Goal: Information Seeking & Learning: Learn about a topic

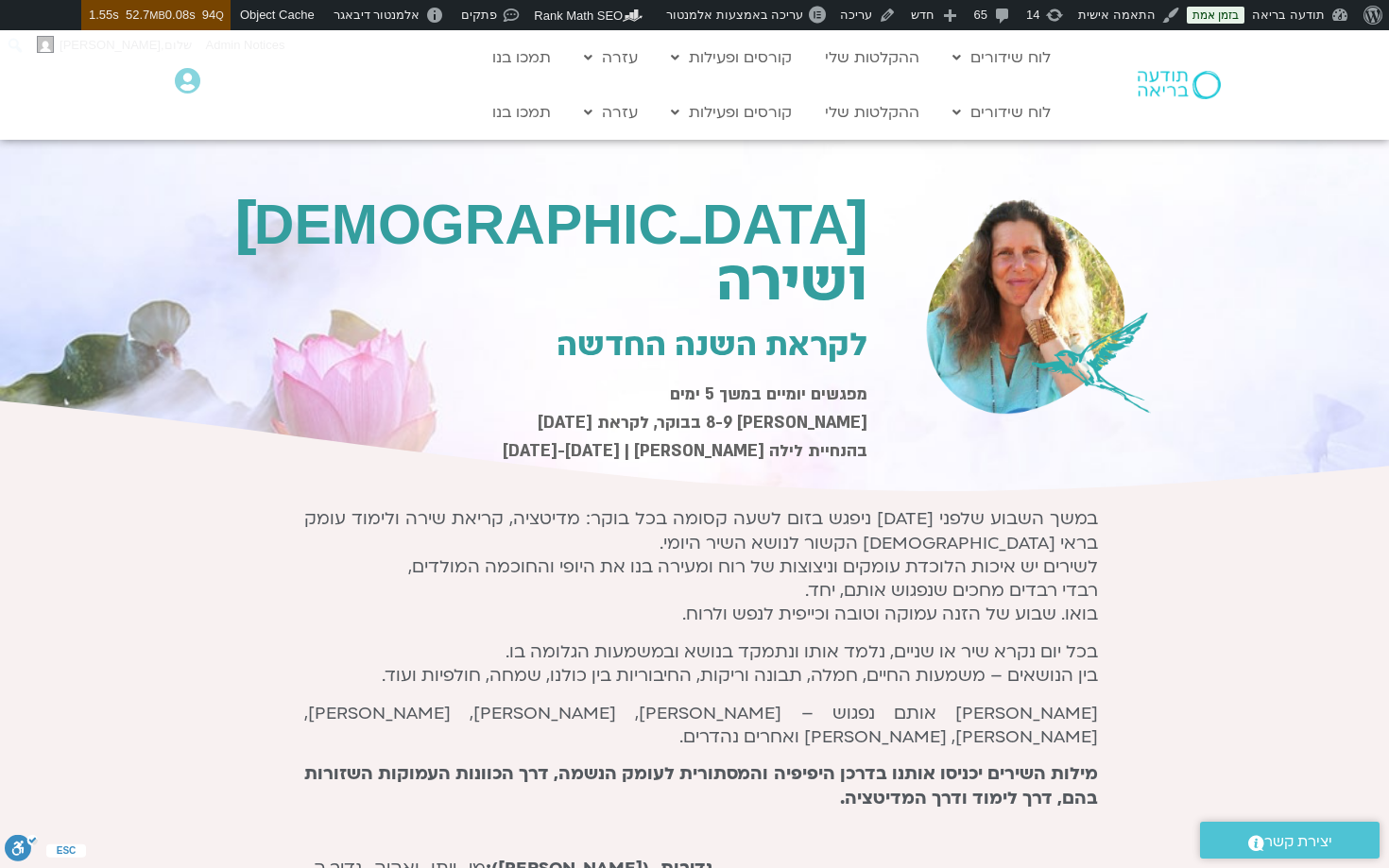
click at [829, 624] on div "במשך השבוע שלפני ראש השנה ניפגש בזום לשעה קסומה בכל בוקר: מדיטציה, קריאת שירה ו…" at bounding box center [701, 658] width 794 height 302
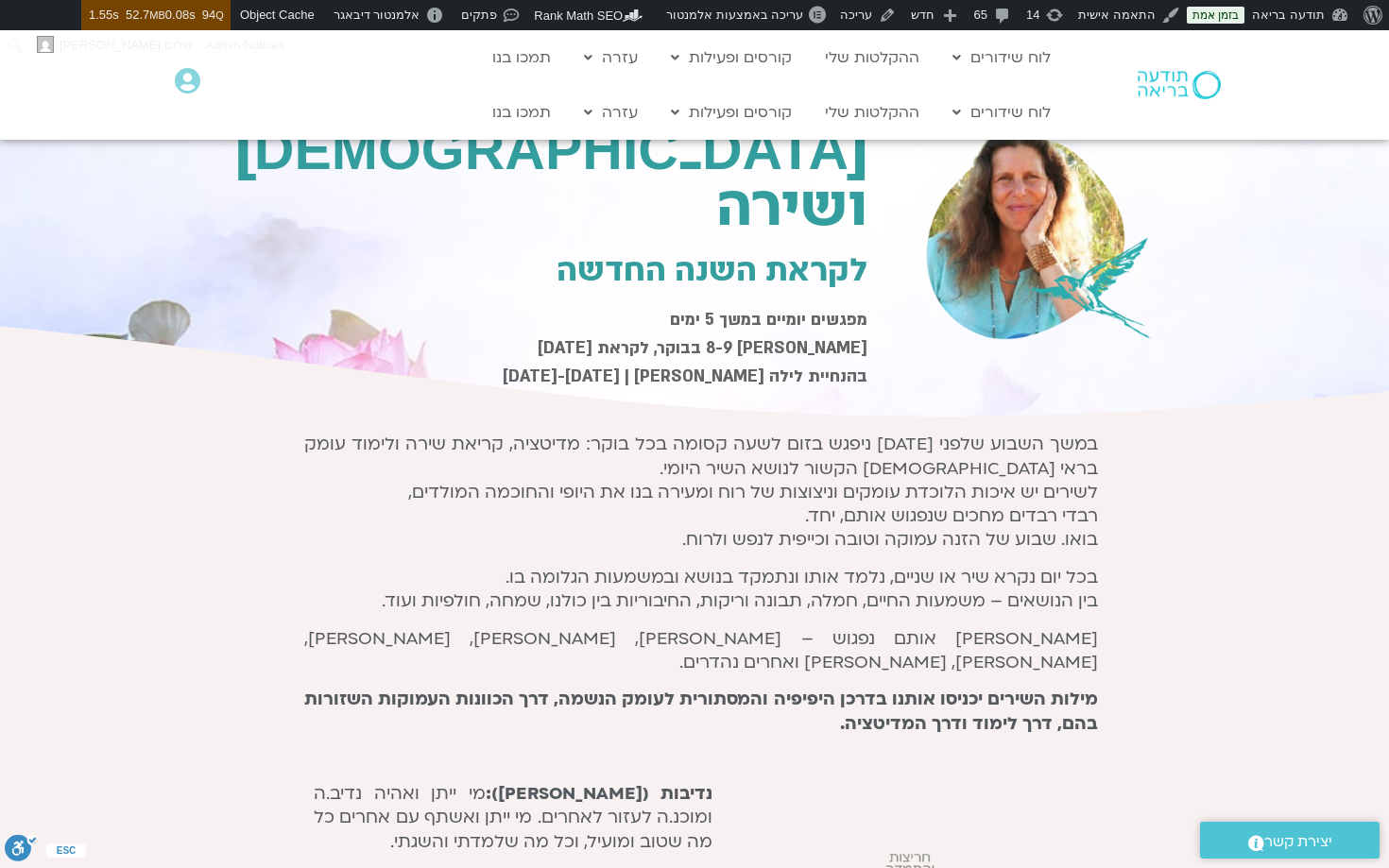
scroll to position [68, 0]
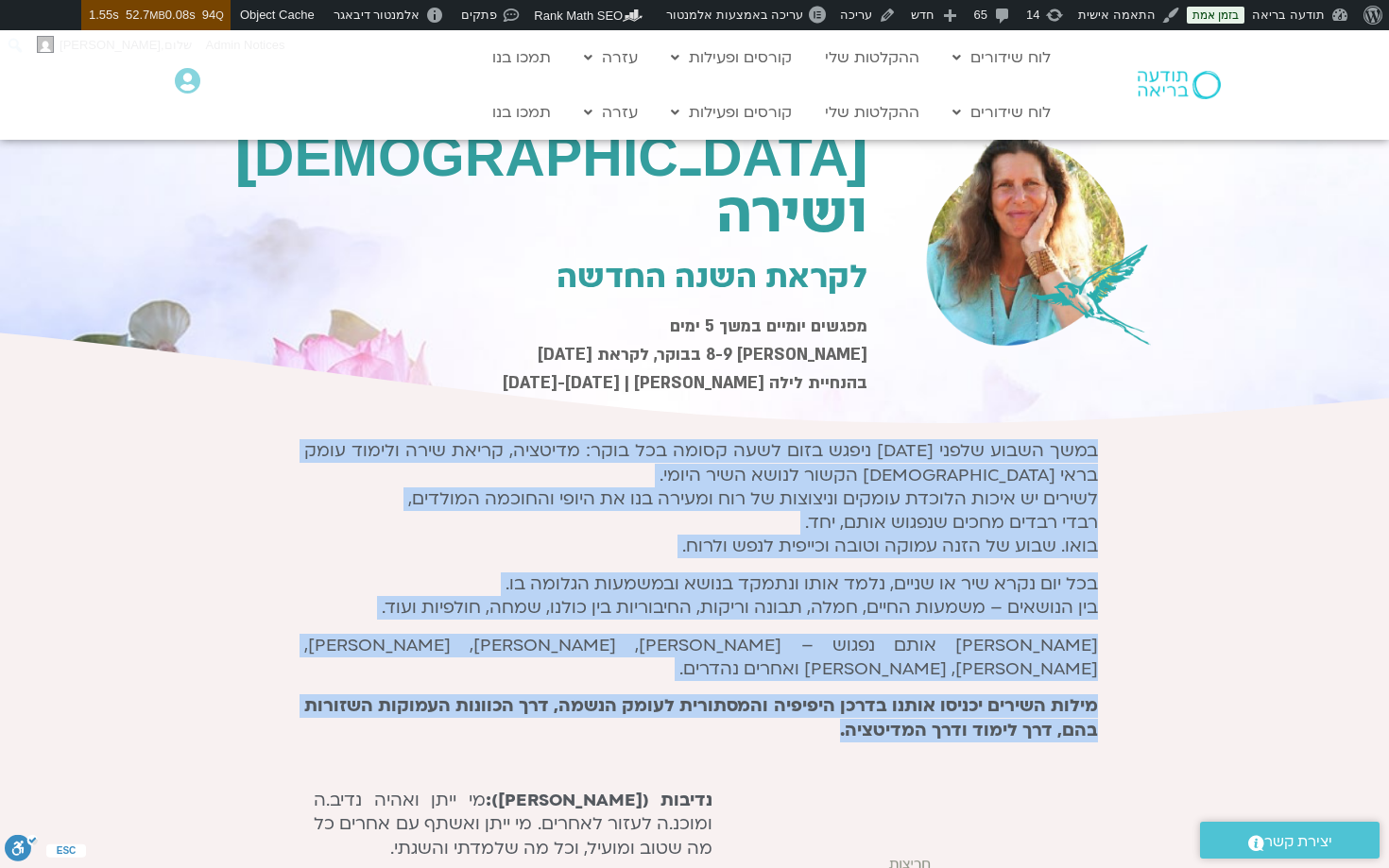
drag, startPoint x: 835, startPoint y: 706, endPoint x: 1103, endPoint y: 445, distance: 374.1
copy div "במשך השבוע שלפני ראש השנה ניפגש בזום לשעה קסומה בכל בוקר: מדיטציה, קריאת שירה ו…"
click at [919, 451] on p "במשך השבוע שלפני ראש השנה ניפגש בזום לשעה קסומה בכל בוקר: מדיטציה, קריאת שירה ו…" at bounding box center [701, 499] width 794 height 119
drag, startPoint x: 1057, startPoint y: 454, endPoint x: 741, endPoint y: 734, distance: 422.2
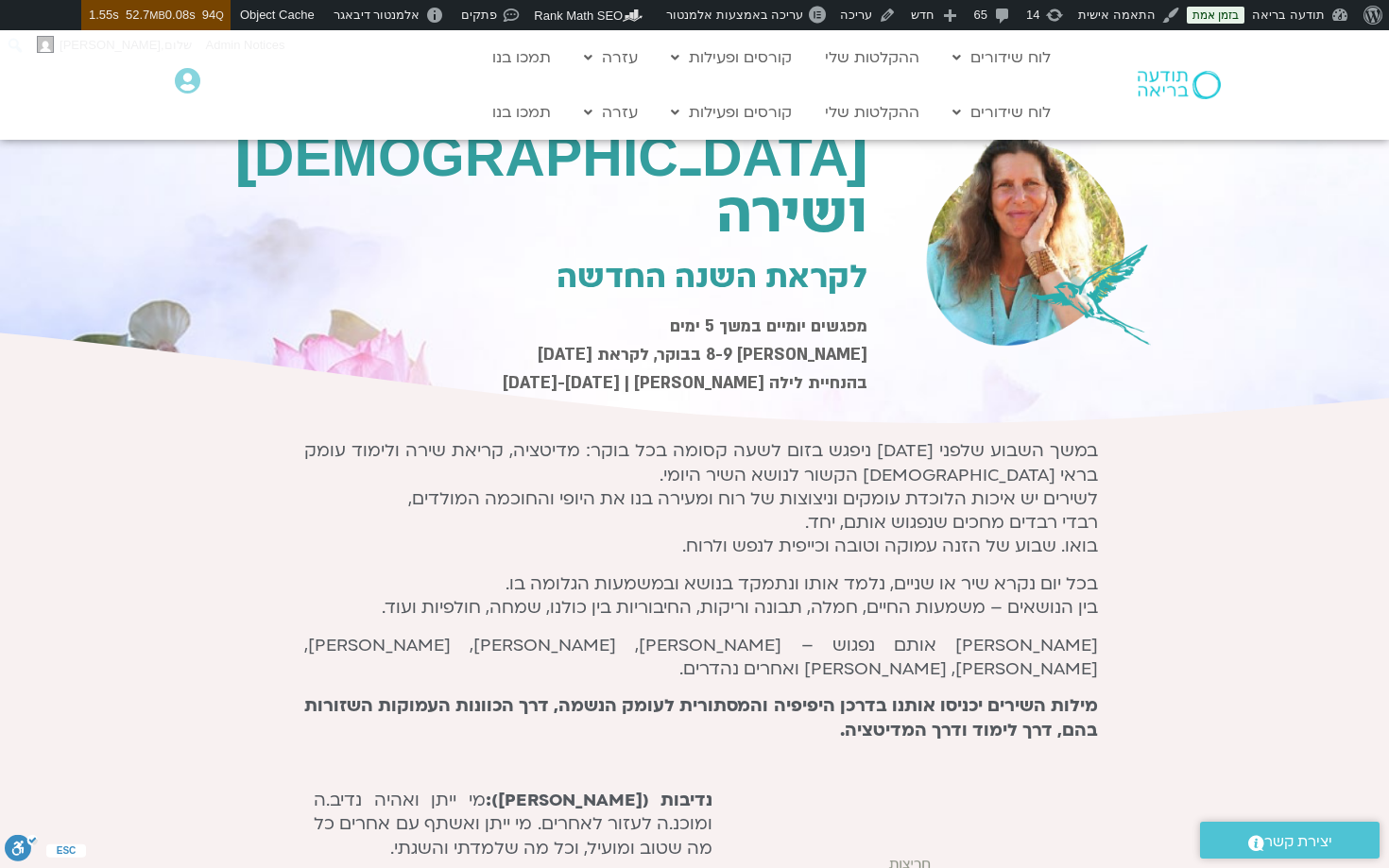
click at [1017, 479] on p "במשך השבוע שלפני ראש השנה ניפגש בזום לשעה קסומה בכל בוקר: מדיטציה, קריאת שירה ו…" at bounding box center [701, 499] width 794 height 119
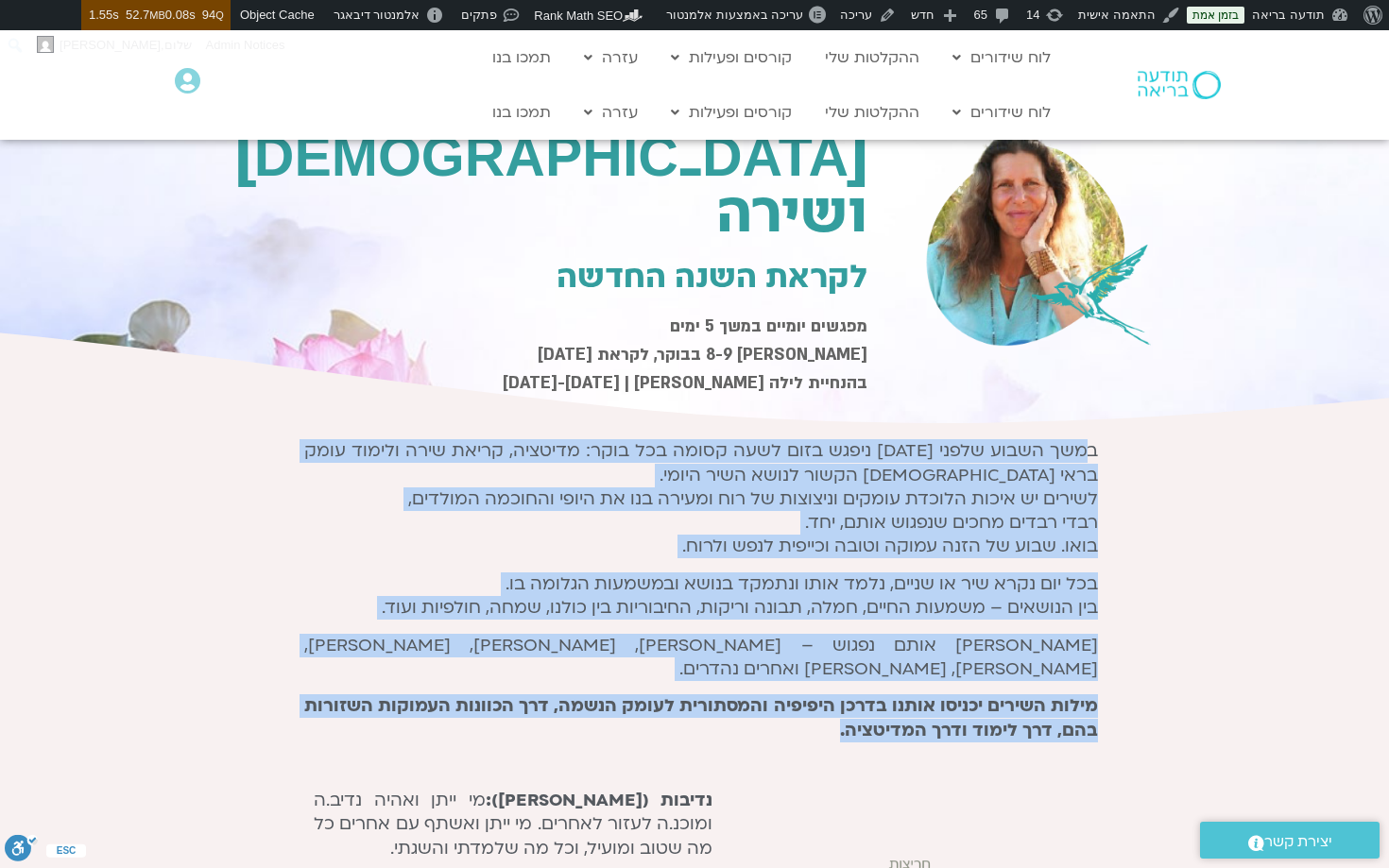
drag, startPoint x: 1084, startPoint y: 450, endPoint x: 689, endPoint y: 726, distance: 481.9
click at [689, 726] on div "במשך השבוע שלפני ראש השנה ניפגש בזום לשעה קסומה בכל בוקר: מדיטציה, קריאת שירה ו…" at bounding box center [701, 597] width 794 height 316
copy div "משך השבוע שלפני ראש השנה ניפגש בזום לשעה קסומה בכל בוקר: מדיטציה, קריאת שירה ול…"
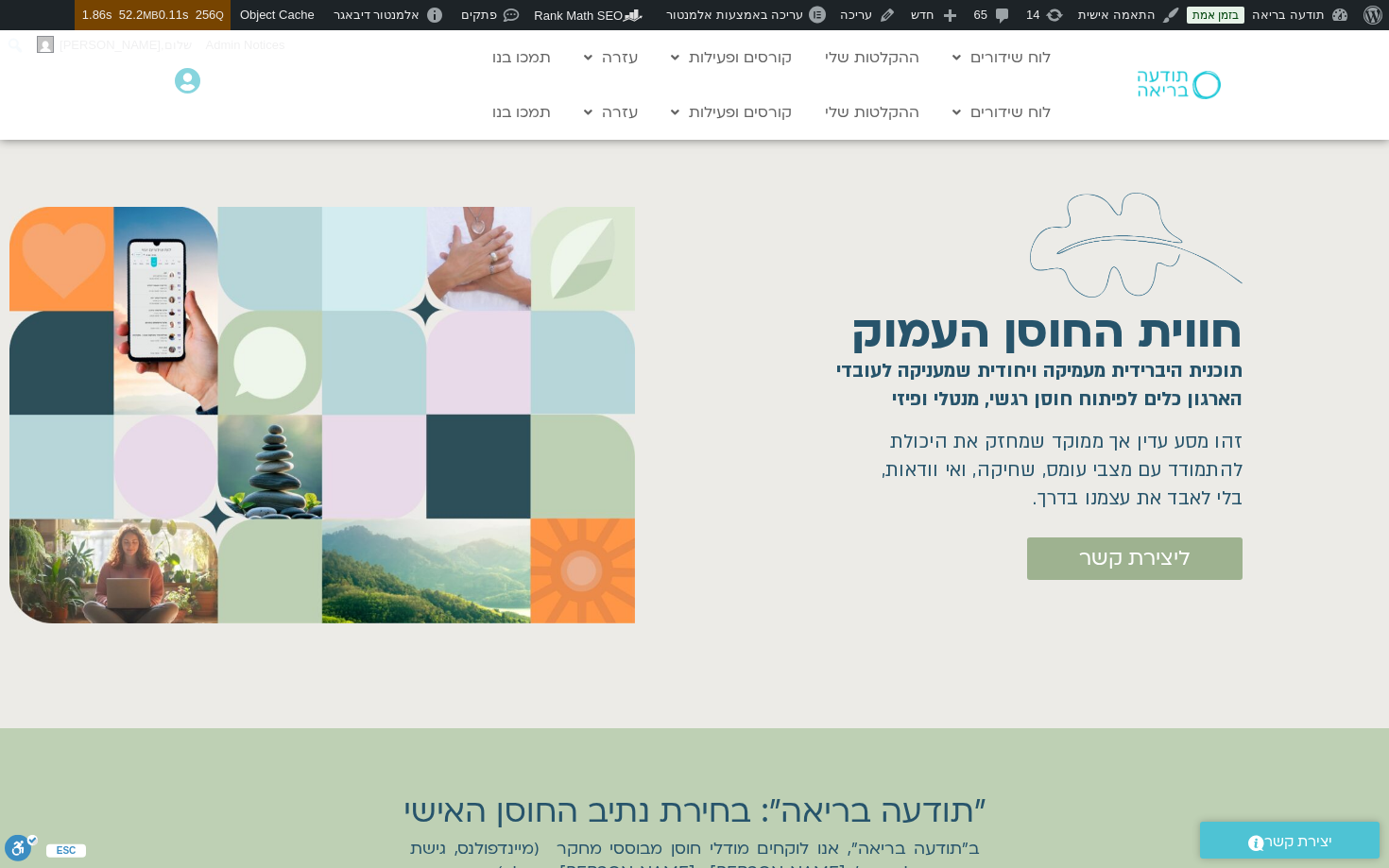
click at [1187, 92] on img at bounding box center [1179, 85] width 83 height 29
click at [1180, 81] on img at bounding box center [1179, 85] width 83 height 29
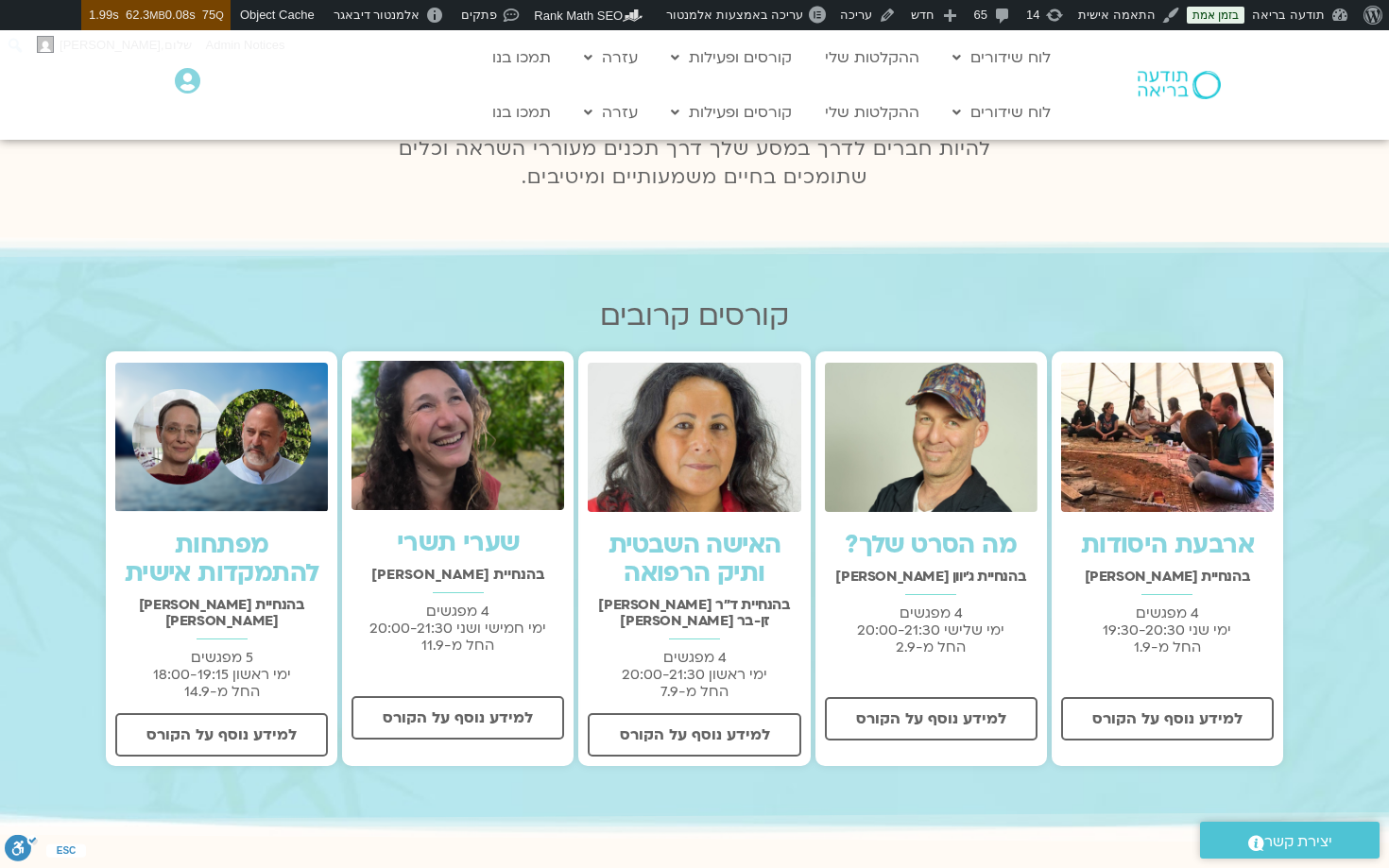
scroll to position [342, 0]
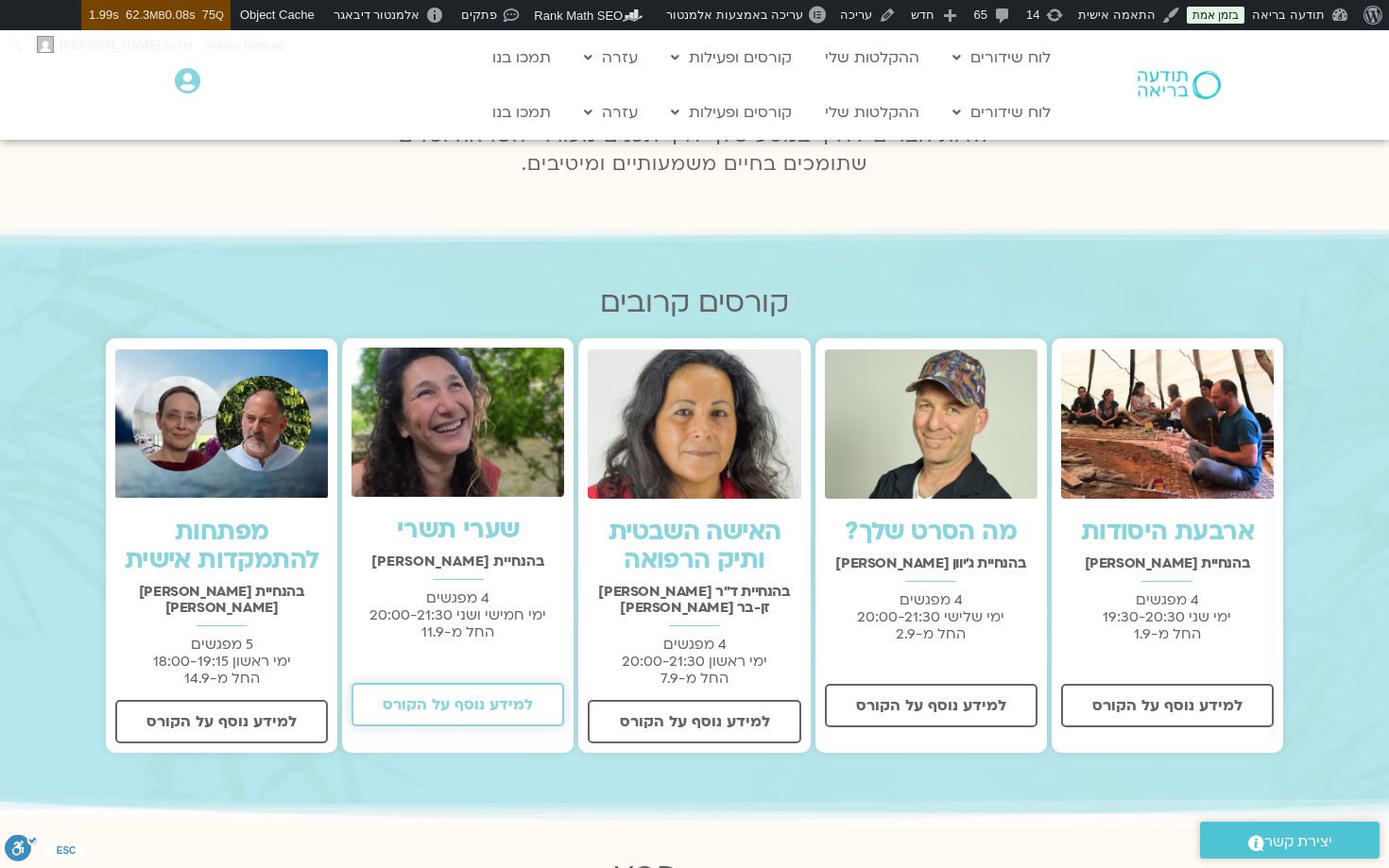
click at [456, 697] on span "למידע נוסף על הקורס" at bounding box center [457, 704] width 151 height 17
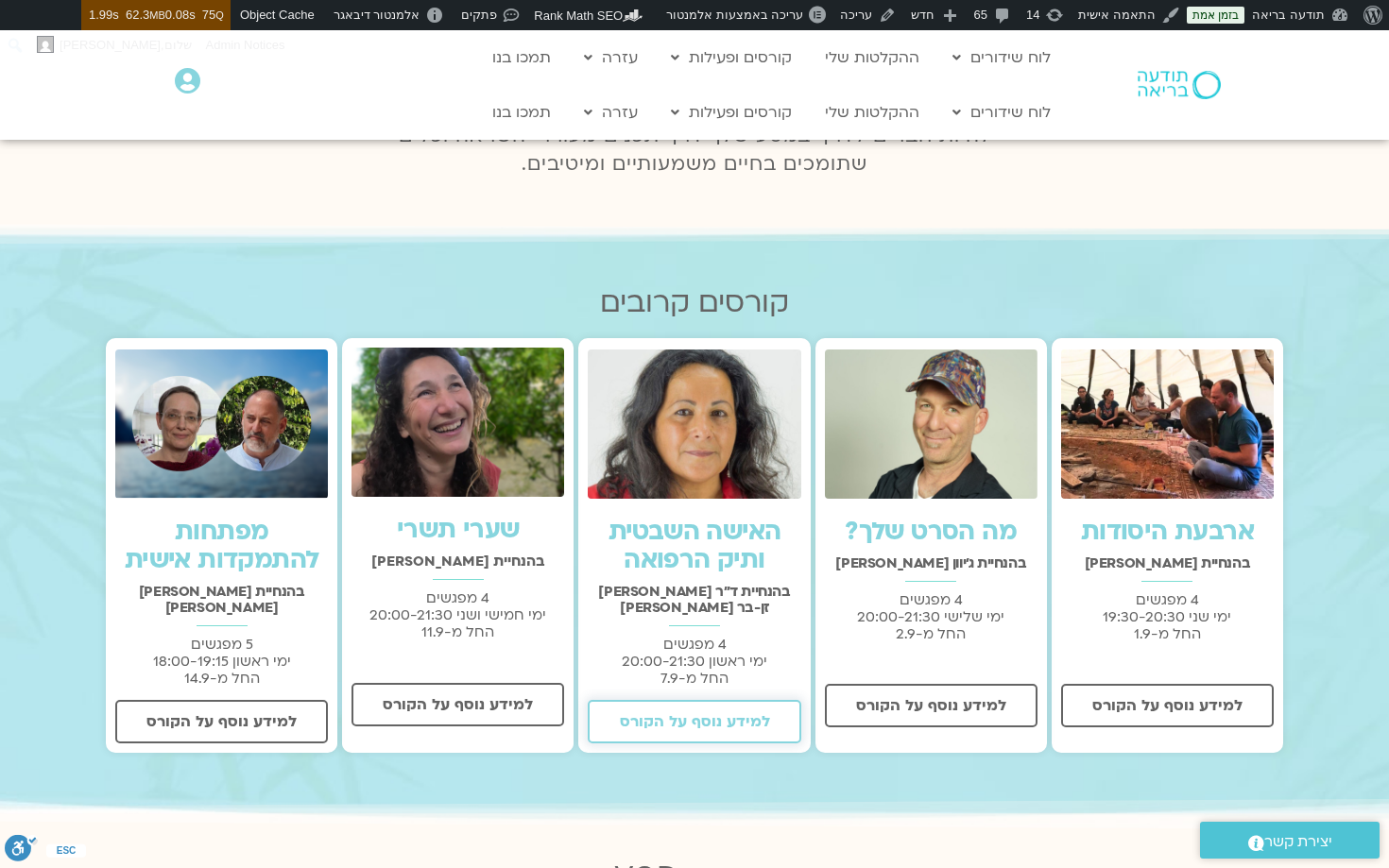
click at [709, 713] on span "למידע נוסף על הקורס" at bounding box center [694, 721] width 151 height 17
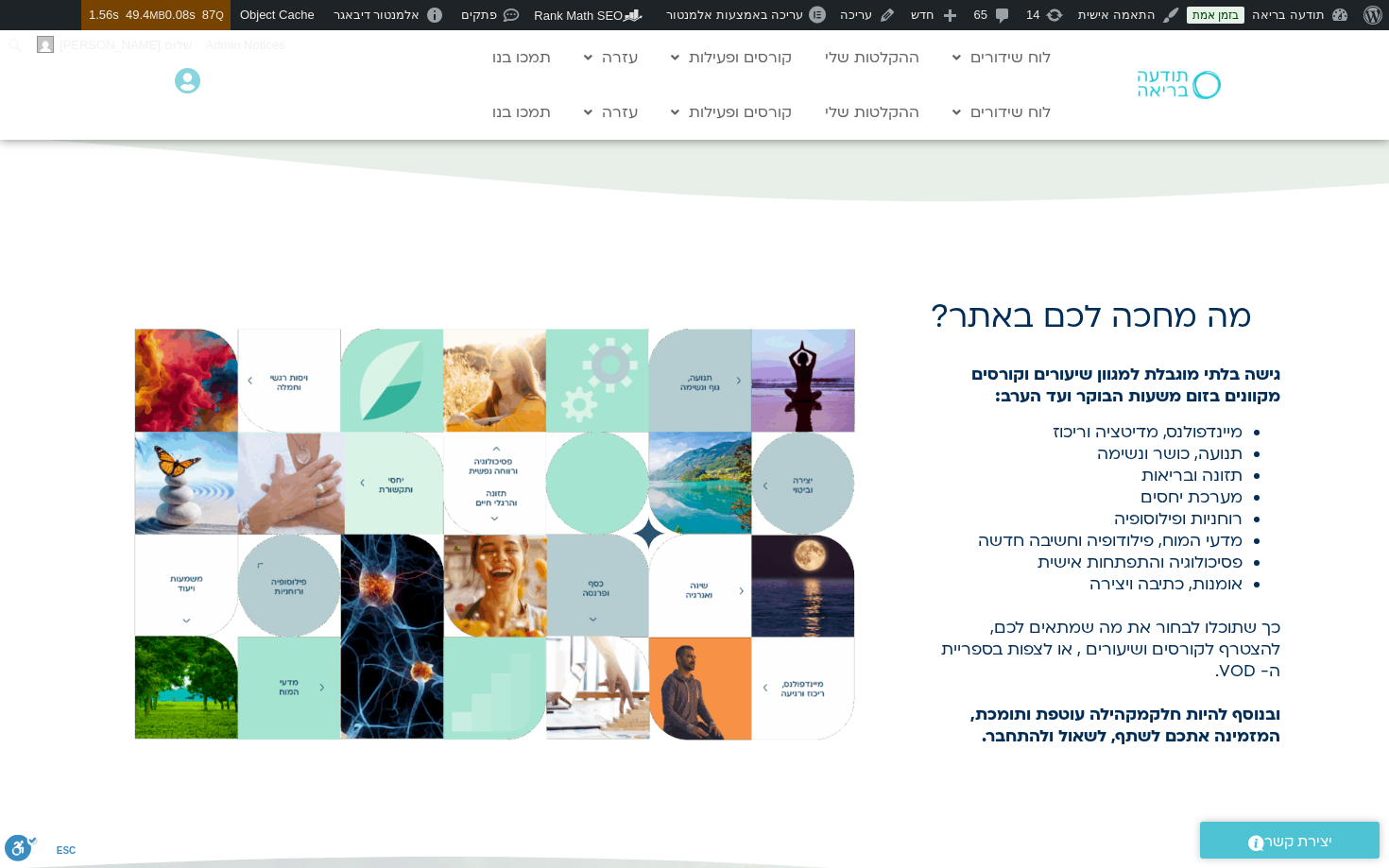
scroll to position [869, 0]
